Goal: Information Seeking & Learning: Learn about a topic

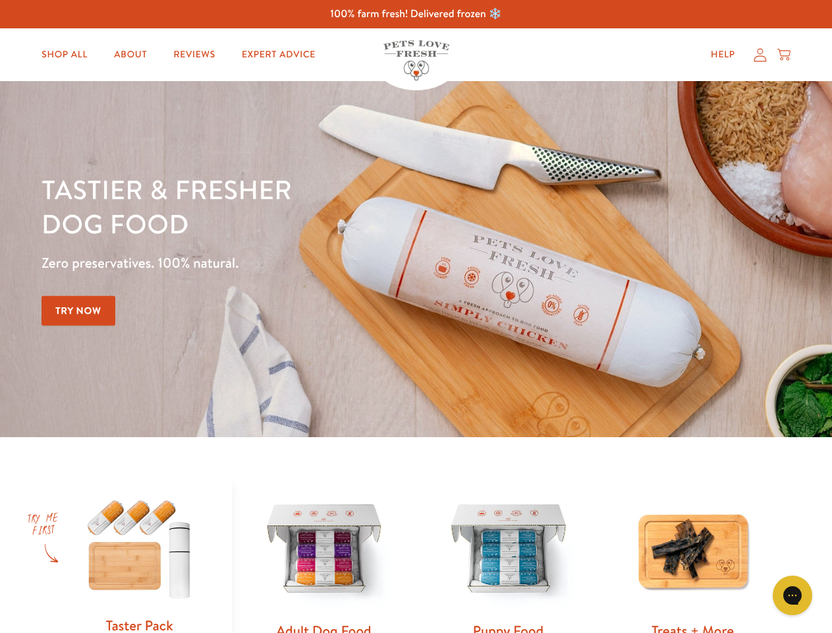
click at [416, 316] on div "Tastier & fresher dog food Zero preservatives. 100% natural. Try Now" at bounding box center [292, 259] width 500 height 174
click at [793, 595] on icon "Gorgias live chat" at bounding box center [792, 594] width 13 height 13
